Goal: Information Seeking & Learning: Learn about a topic

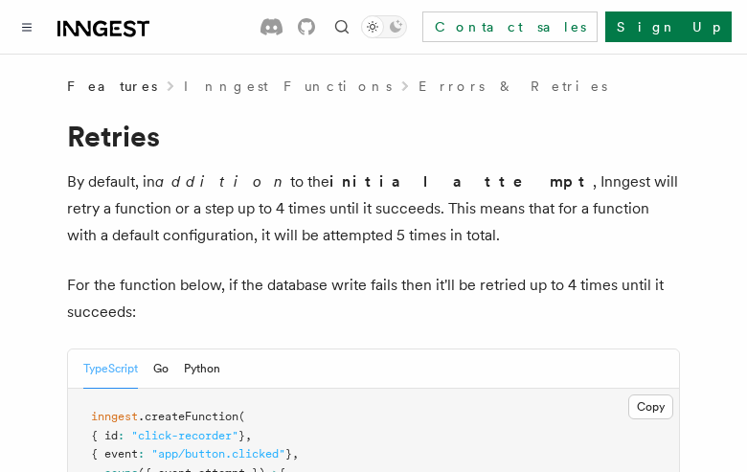
click at [111, 369] on button "TypeScript" at bounding box center [110, 369] width 55 height 39
click at [162, 369] on button "Go" at bounding box center [160, 369] width 15 height 39
